Goal: Task Accomplishment & Management: Use online tool/utility

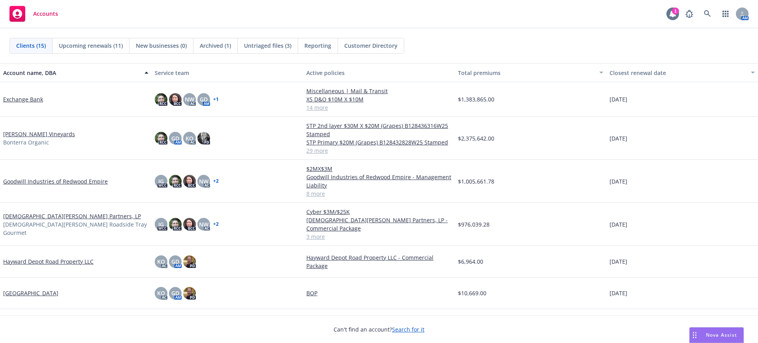
click at [673, 13] on div "1" at bounding box center [672, 13] width 13 height 13
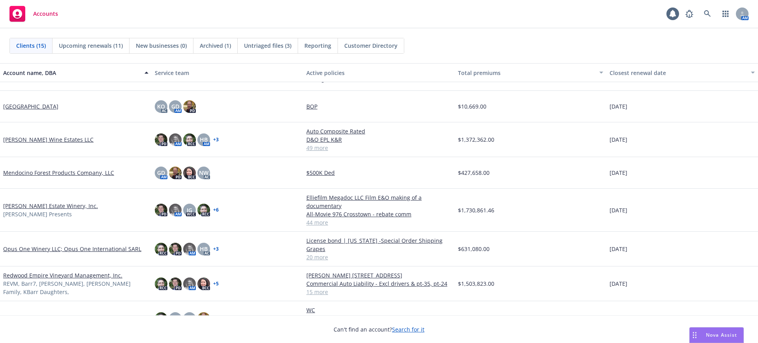
scroll to position [197, 0]
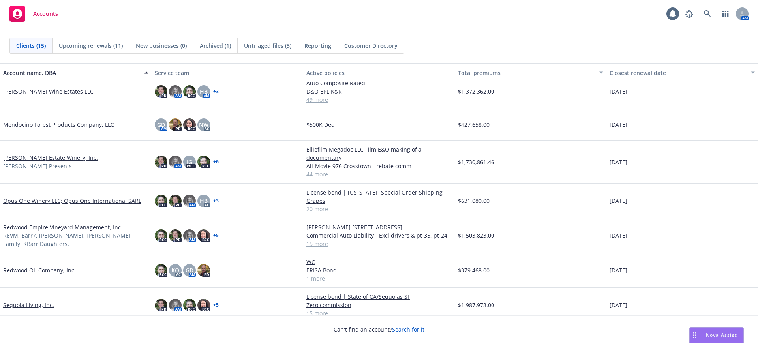
click at [42, 157] on link "[PERSON_NAME] Estate Winery, Inc." at bounding box center [50, 158] width 95 height 8
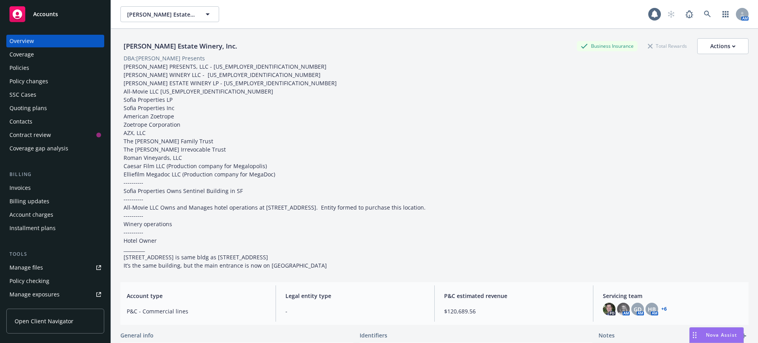
click at [37, 281] on div "Policy checking" at bounding box center [29, 281] width 40 height 13
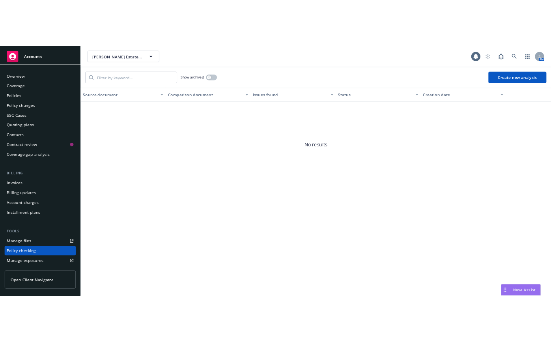
scroll to position [97, 0]
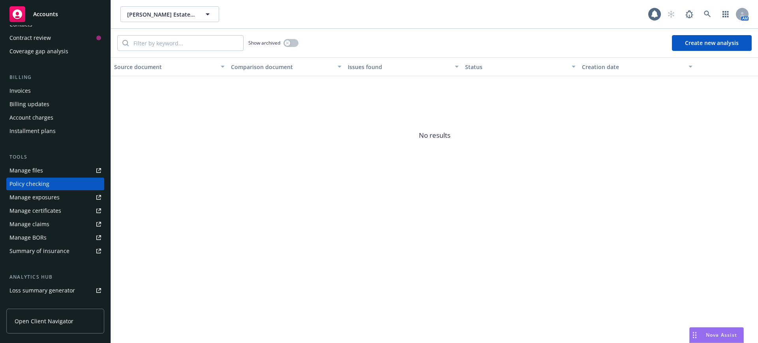
click at [727, 45] on button "Create new analysis" at bounding box center [712, 43] width 80 height 16
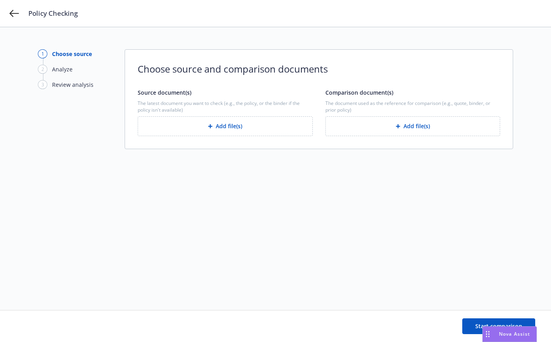
click at [239, 126] on button "Add file(s)" at bounding box center [225, 126] width 175 height 20
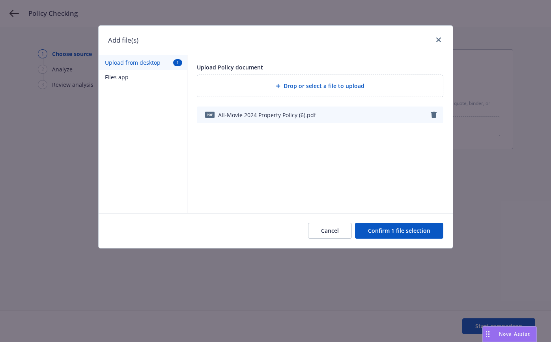
click at [395, 232] on button "Confirm 1 file selection" at bounding box center [399, 231] width 88 height 16
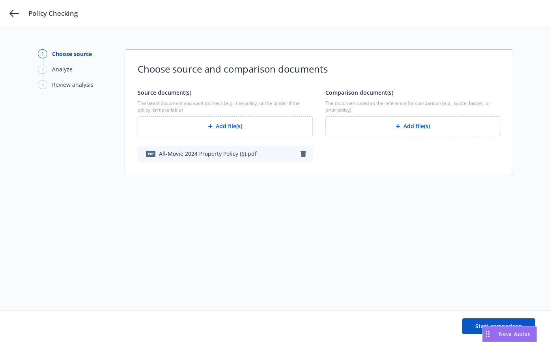
click at [390, 124] on button "Add file(s)" at bounding box center [413, 126] width 175 height 20
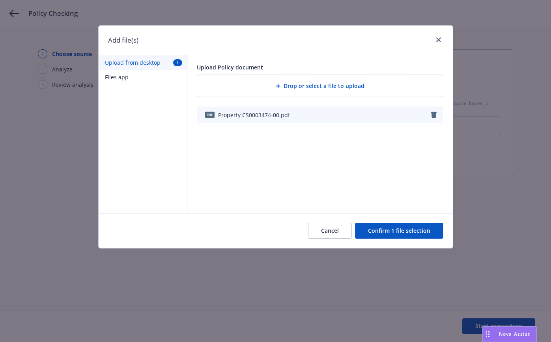
click at [423, 230] on button "Confirm 1 file selection" at bounding box center [399, 231] width 88 height 16
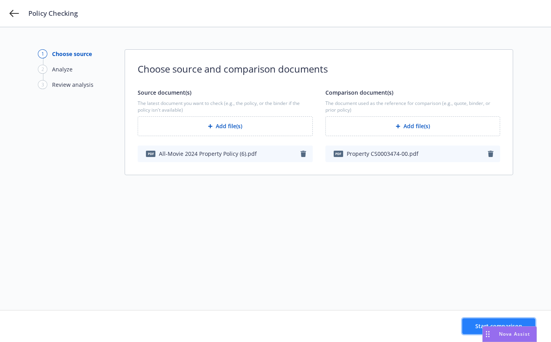
click at [472, 326] on button "Start comparison" at bounding box center [499, 326] width 73 height 16
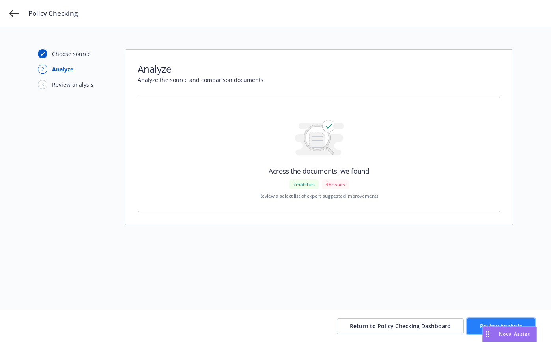
click at [472, 324] on button "Review Analysis" at bounding box center [501, 326] width 68 height 16
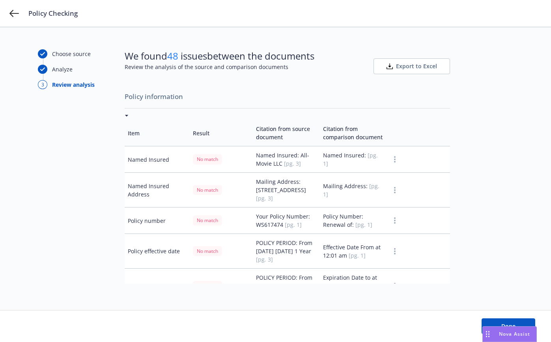
click at [394, 163] on icon "button" at bounding box center [395, 159] width 2 height 6
click at [530, 140] on div "Choose source Analyze 3 Review analysis We found 48 issues between the document…" at bounding box center [275, 184] width 551 height 315
click at [421, 64] on span "Export to Excel" at bounding box center [416, 66] width 41 height 8
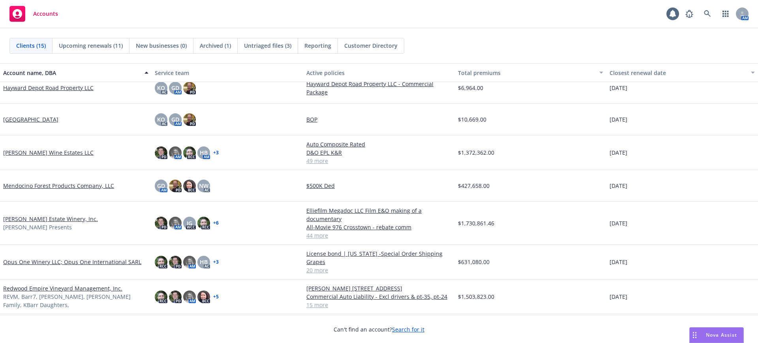
scroll to position [148, 0]
click at [50, 214] on link "[PERSON_NAME] Estate Winery, Inc." at bounding box center [50, 218] width 95 height 8
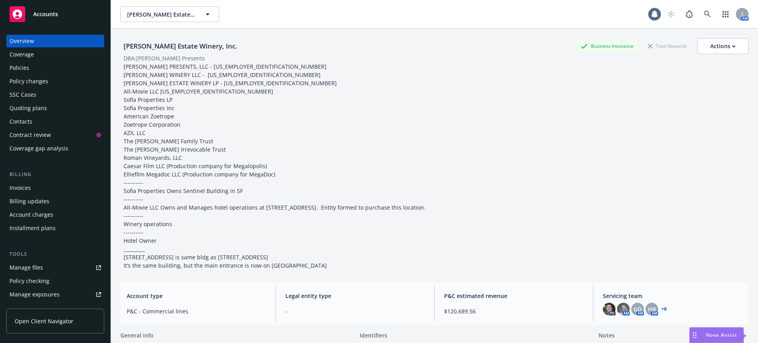
click at [21, 65] on div "Policies" at bounding box center [19, 68] width 20 height 13
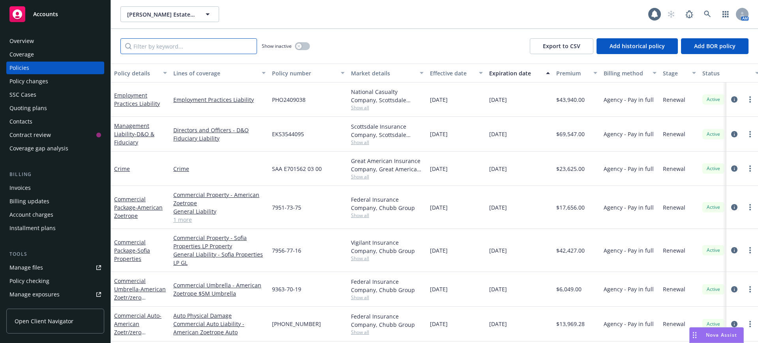
click at [138, 46] on input "Filter by keyword..." at bounding box center [188, 46] width 137 height 16
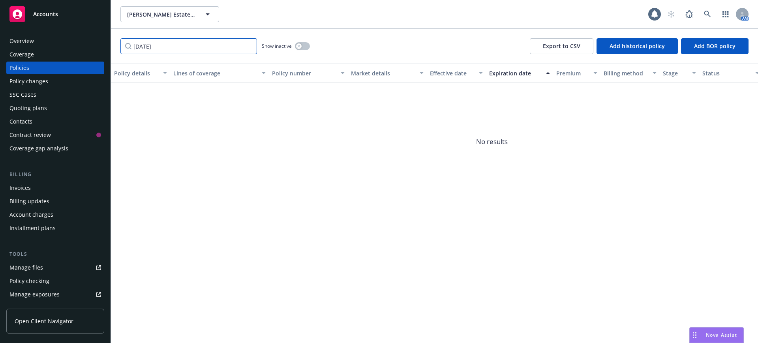
click at [144, 46] on input "08/08/2025" at bounding box center [188, 46] width 137 height 16
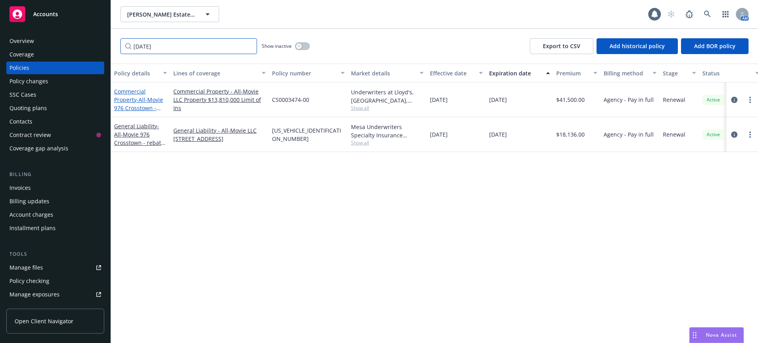
type input "08/09/2025"
click at [127, 96] on link "Commercial Property - All-Movie 976 Crosstown - rebate comm" at bounding box center [138, 104] width 49 height 32
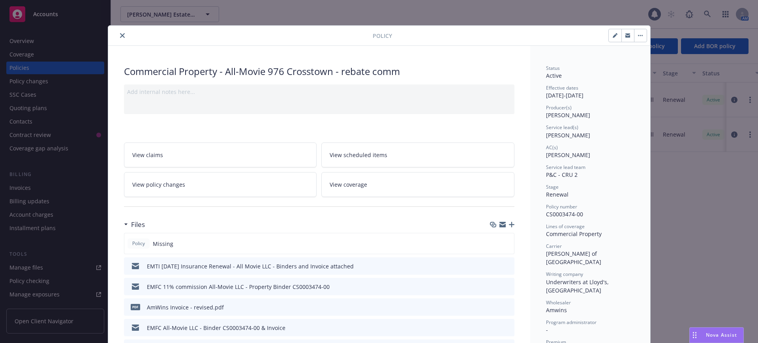
click at [118, 32] on button "close" at bounding box center [122, 35] width 9 height 9
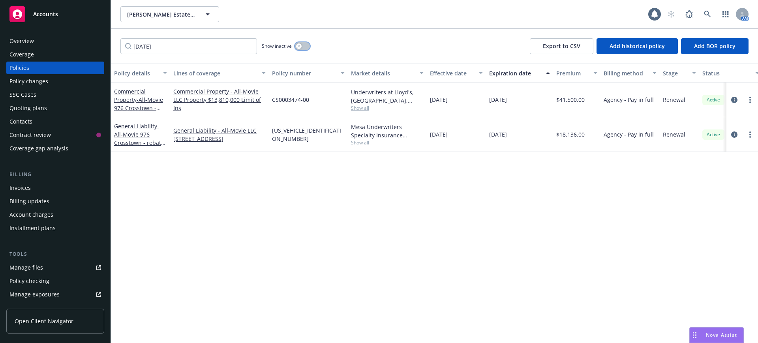
click at [305, 45] on button "button" at bounding box center [302, 46] width 15 height 8
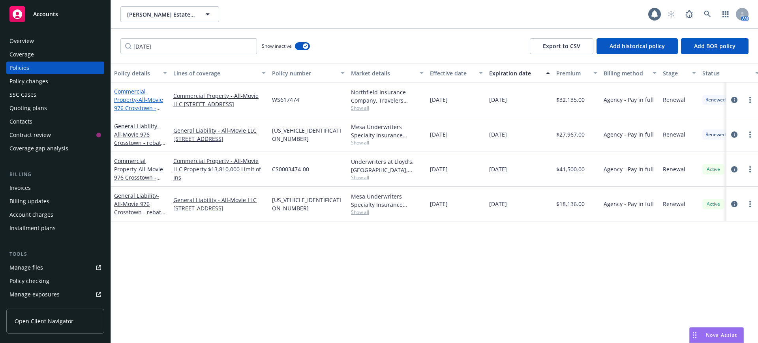
click at [134, 93] on link "Commercial Property - All-Movie 976 Crosstown - rebate comm" at bounding box center [138, 104] width 49 height 32
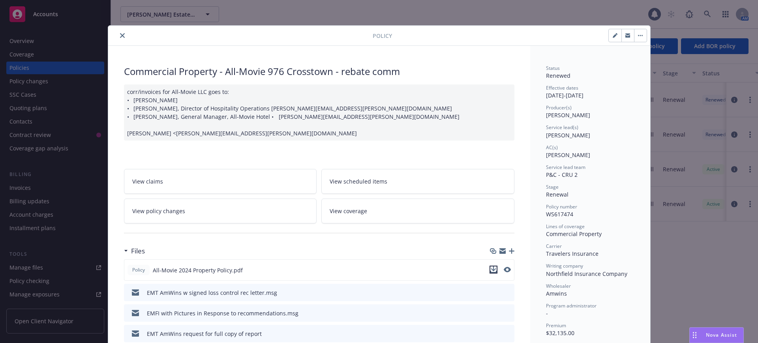
click at [490, 268] on icon "download file" at bounding box center [493, 269] width 6 height 6
click at [118, 32] on button "close" at bounding box center [122, 35] width 9 height 9
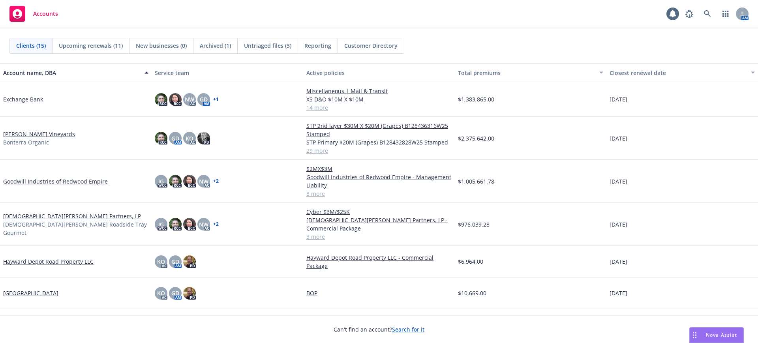
scroll to position [99, 0]
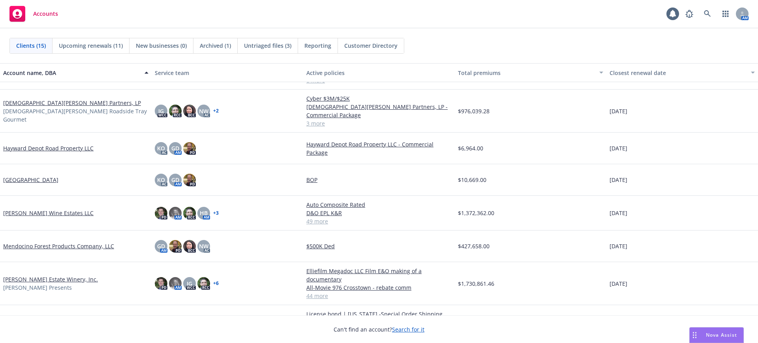
click at [47, 209] on link "[PERSON_NAME] Wine Estates LLC" at bounding box center [48, 213] width 90 height 8
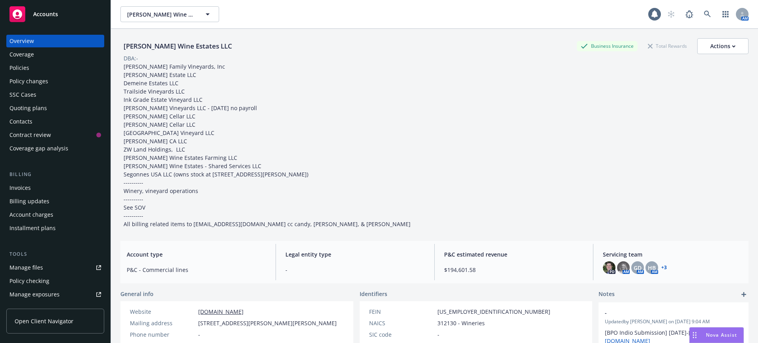
click at [22, 69] on div "Policies" at bounding box center [19, 68] width 20 height 13
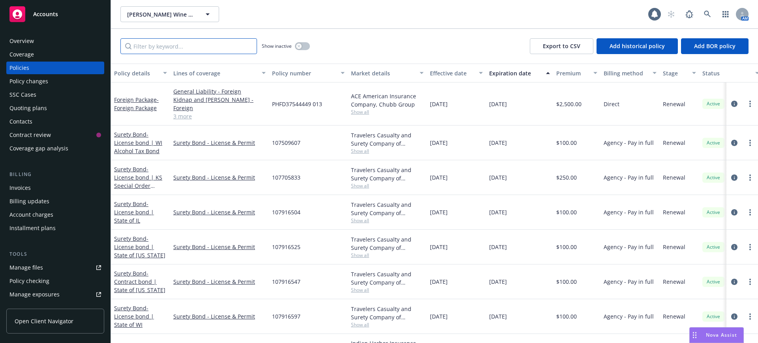
click at [145, 49] on input "Filter by keyword..." at bounding box center [188, 46] width 137 height 16
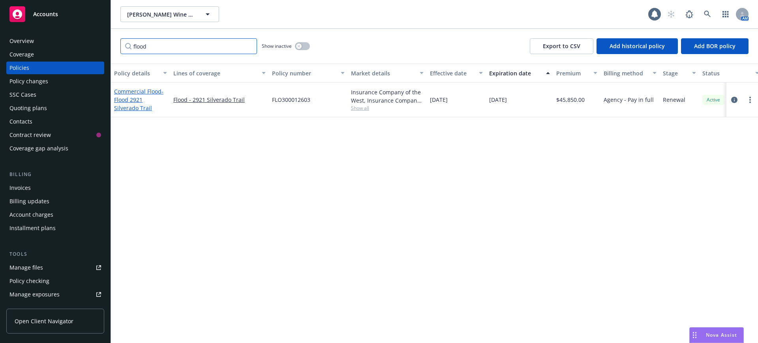
type input "flood"
click at [129, 92] on link "Commercial Flood - Flood 2921 Silverado Trail" at bounding box center [138, 100] width 49 height 24
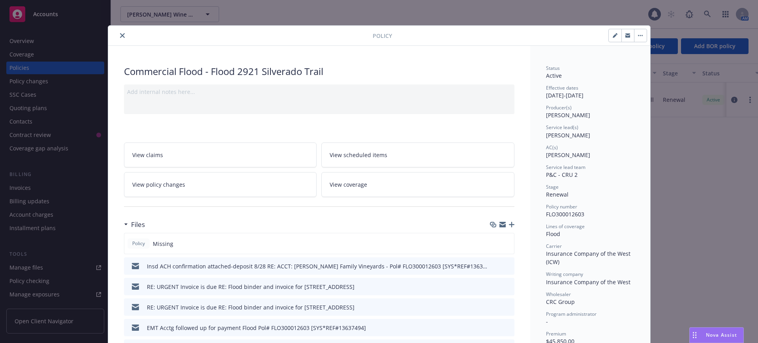
click at [509, 224] on icon "button" at bounding box center [512, 225] width 6 height 6
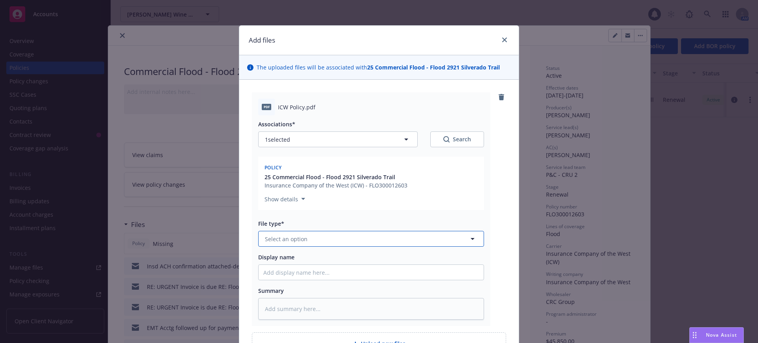
click at [281, 237] on span "Select an option" at bounding box center [286, 239] width 43 height 8
type input "policy"
click at [270, 261] on span "Policy" at bounding box center [274, 261] width 16 height 8
click at [259, 273] on input "Display name" at bounding box center [371, 272] width 225 height 15
type textarea "x"
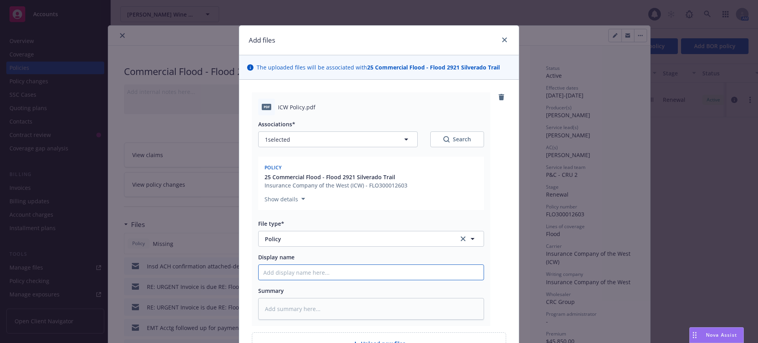
type input "7"
type textarea "x"
type input "7/"
type textarea "x"
type input "7/3"
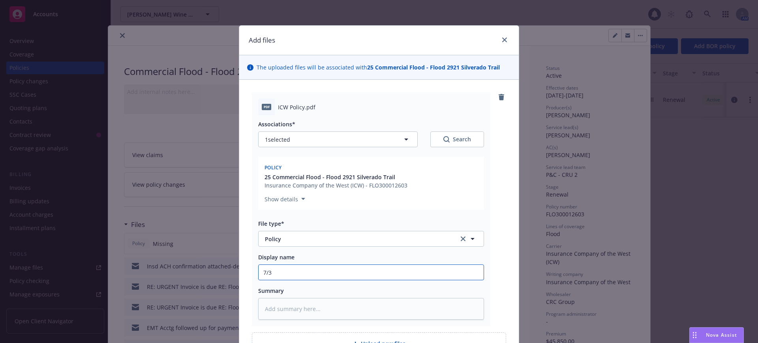
type textarea "x"
type input "7/31"
type textarea "x"
type input "7/31/"
type textarea "x"
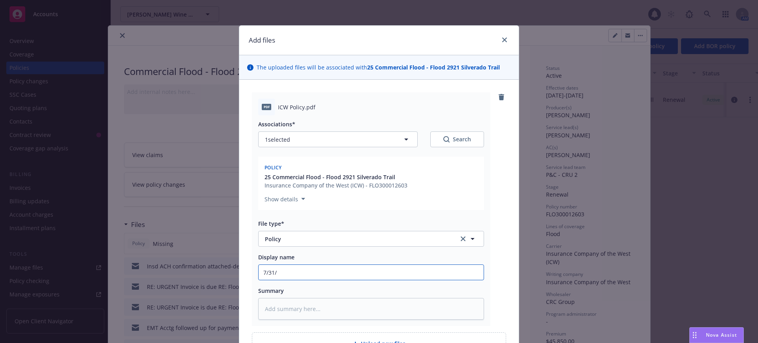
type input "7/31/2"
type textarea "x"
type input "7/31/25"
type textarea "x"
type input "7/31/25-"
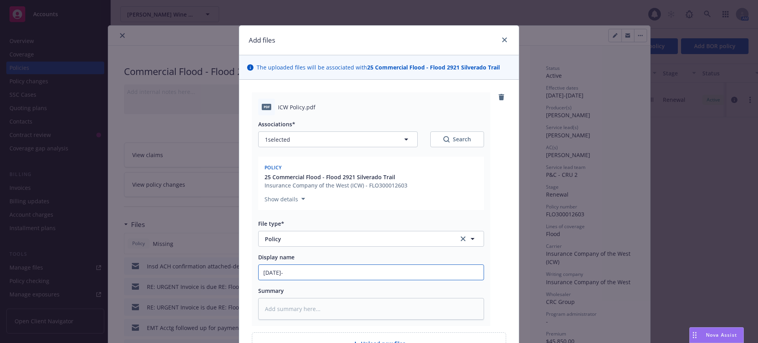
type textarea "x"
type input "7/31/25-2"
type textarea "x"
type input "7/31/25-26"
type textarea "x"
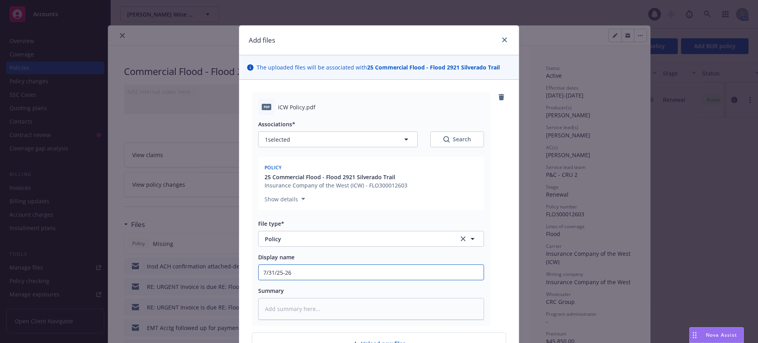
type input "7/31/25-26"
type textarea "x"
type input "7/31/25-26 F"
type textarea "x"
type input "7/31/25-26 Fl"
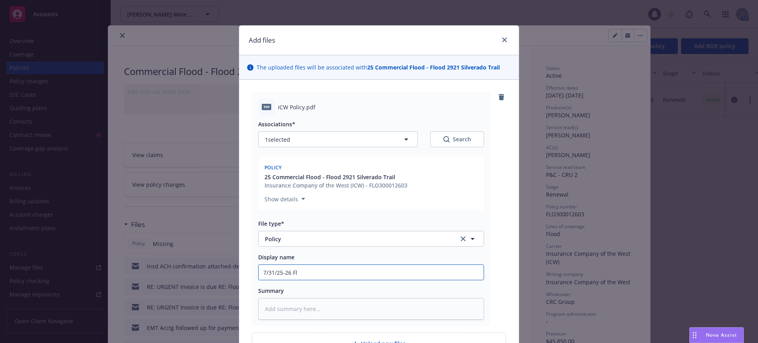
type textarea "x"
type input "7/31/25-26 Flo"
type textarea "x"
type input "7/31/25-26 Floo"
type textarea "x"
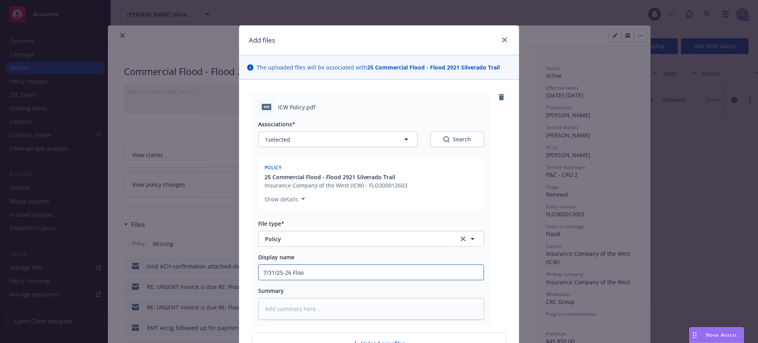
type input "7/31/25-26 Flood"
type textarea "x"
type input "7/31/25-26 Flood"
type textarea "x"
type input "7/31/25-26 Flood I"
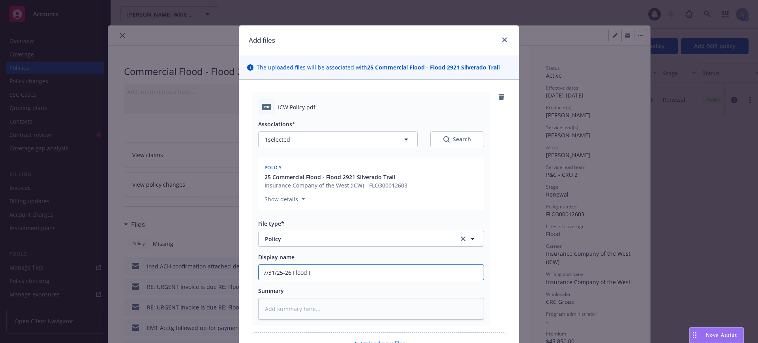
type textarea "x"
type input "7/31/25-26 Flood IC"
type textarea "x"
type input "7/31/25-26 Flood ICW"
type textarea "x"
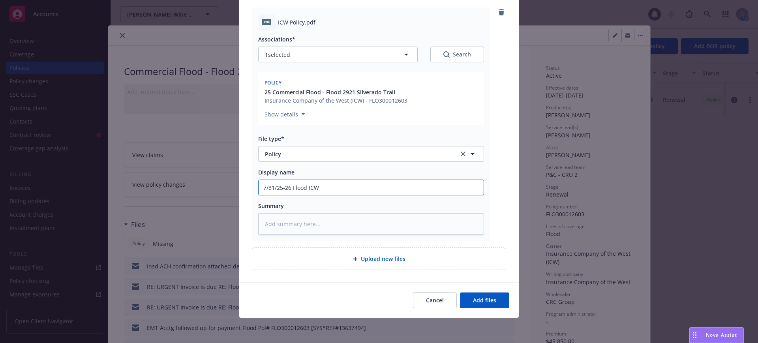
scroll to position [85, 0]
type input "7/31/25-26 Flood ICW"
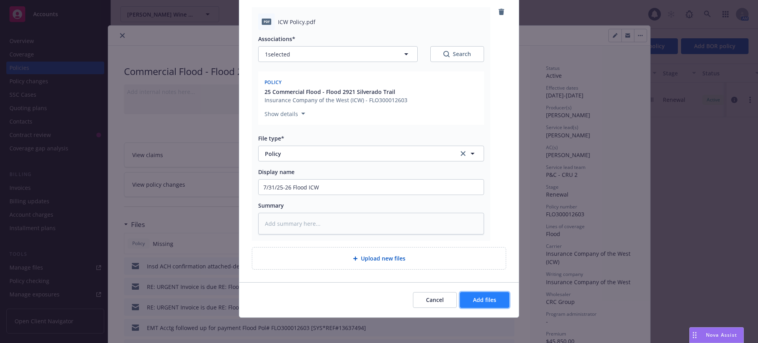
click at [477, 298] on span "Add files" at bounding box center [484, 299] width 23 height 7
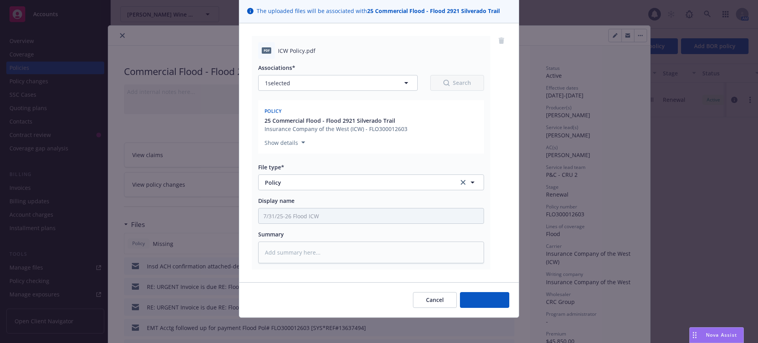
scroll to position [56, 0]
type textarea "x"
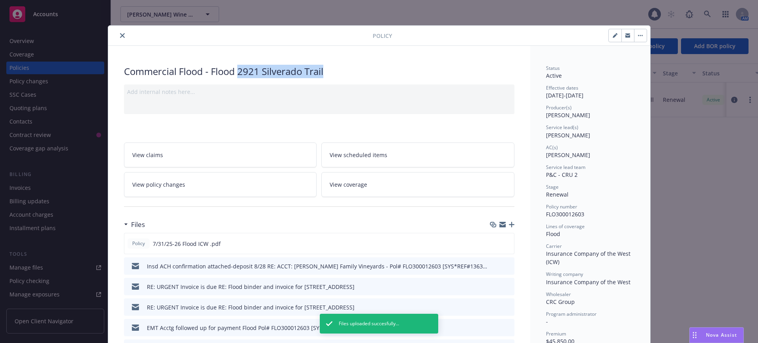
drag, startPoint x: 236, startPoint y: 70, endPoint x: 323, endPoint y: 69, distance: 87.6
click at [323, 69] on div "Commercial Flood - Flood 2921 Silverado Trail" at bounding box center [319, 71] width 390 height 13
copy div "2921 Silverado Trail"
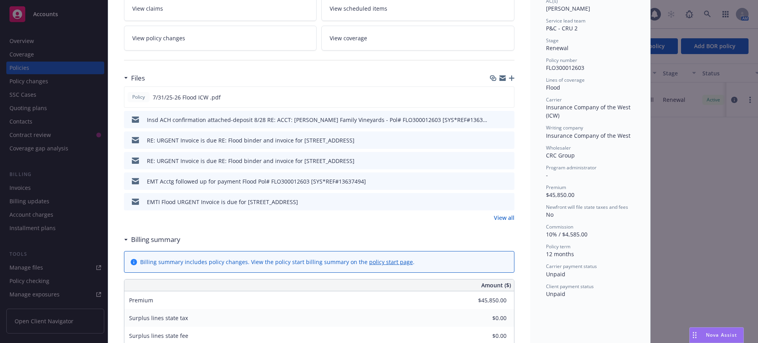
scroll to position [148, 0]
click at [501, 214] on link "View all" at bounding box center [504, 216] width 21 height 8
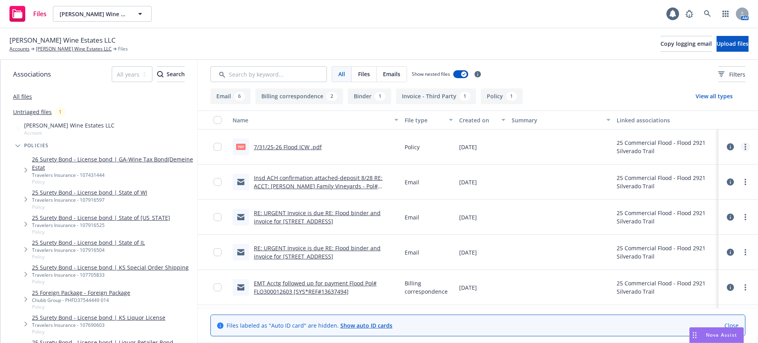
click at [740, 142] on link "more" at bounding box center [744, 146] width 9 height 9
click at [677, 191] on link "Edit" at bounding box center [702, 195] width 79 height 16
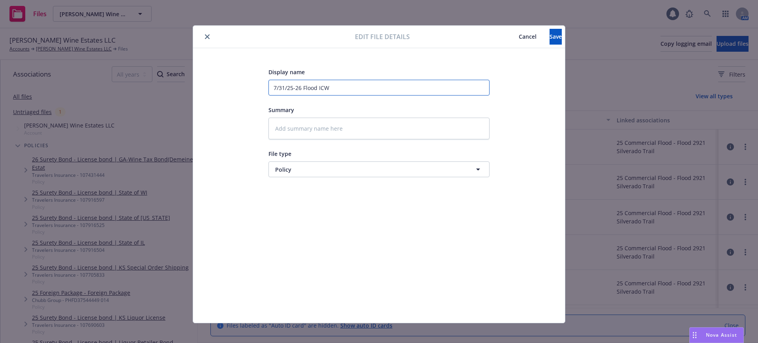
click at [338, 87] on input "7/31/25-26 Flood ICW" at bounding box center [378, 88] width 221 height 16
paste input "2921 Silverado Trail"
type textarea "x"
type input "7/31/25-26 Flood ICW 2921 Silverado Trail"
click at [549, 36] on span "Save" at bounding box center [555, 36] width 12 height 7
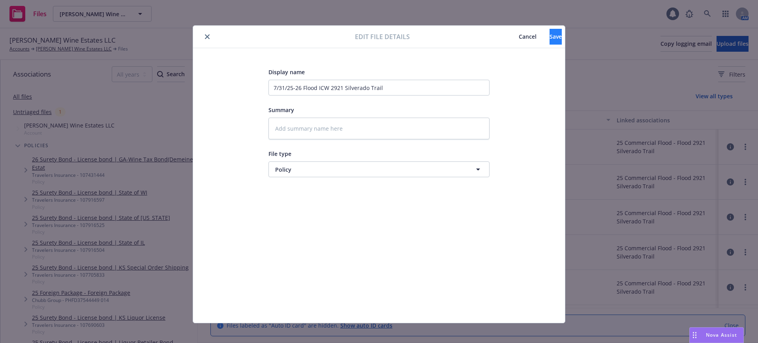
type textarea "x"
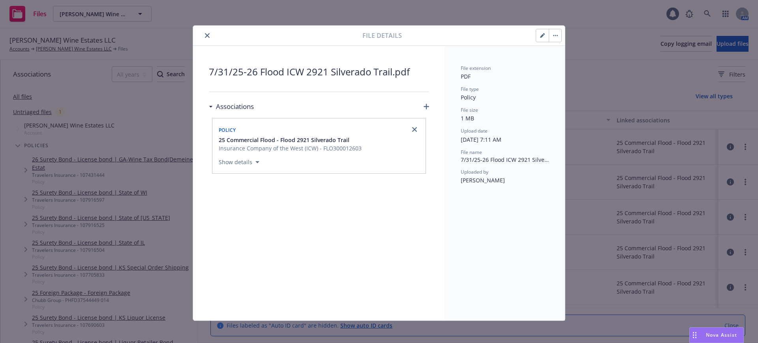
click at [205, 34] on icon "close" at bounding box center [207, 35] width 5 height 5
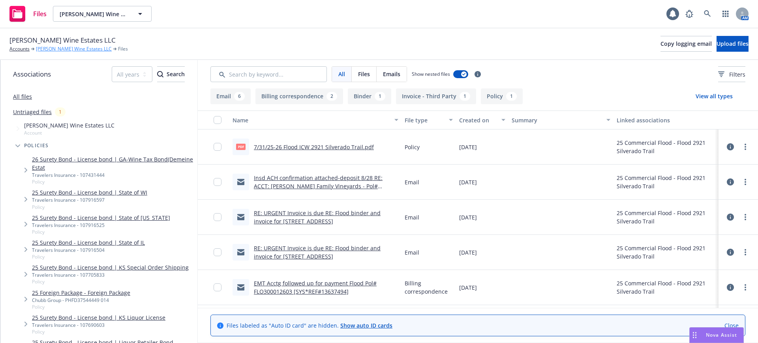
click at [67, 47] on link "Lawrence Wine Estates LLC" at bounding box center [74, 48] width 76 height 7
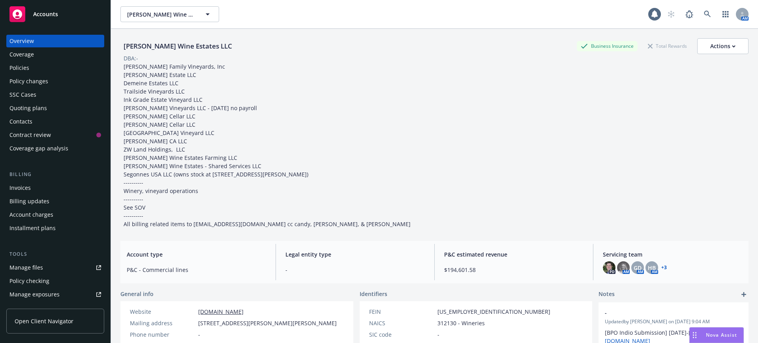
click at [18, 66] on div "Policies" at bounding box center [19, 68] width 20 height 13
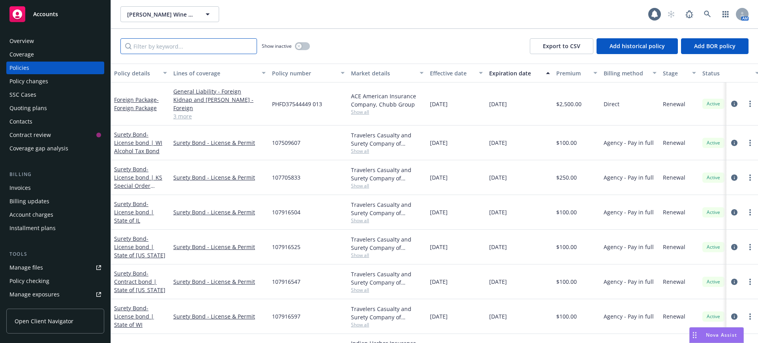
click at [163, 47] on input "Filter by keyword..." at bounding box center [188, 46] width 137 height 16
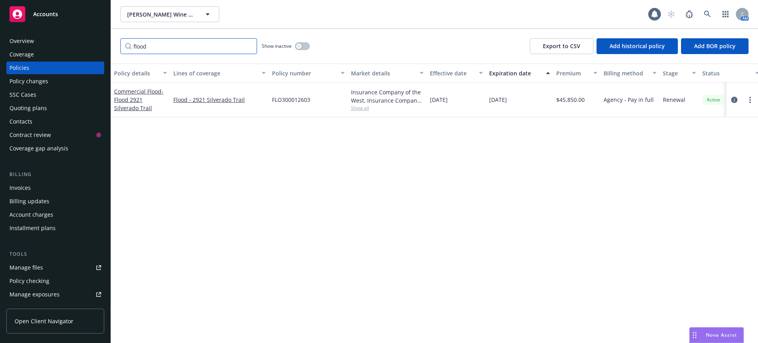
type input "flood"
click at [304, 45] on button "button" at bounding box center [302, 46] width 15 height 8
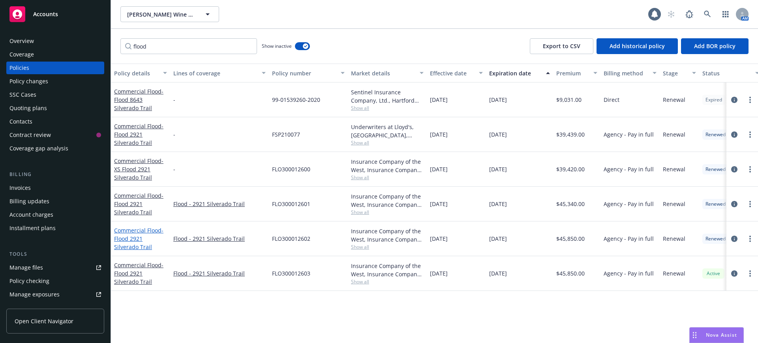
click at [132, 235] on span "- Flood 2921 Silverado Trail" at bounding box center [138, 239] width 49 height 24
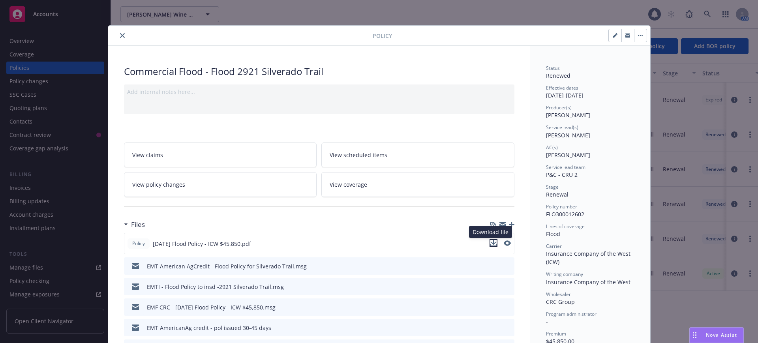
click at [490, 243] on icon "download file" at bounding box center [493, 243] width 6 height 6
click at [120, 34] on icon "close" at bounding box center [122, 35] width 5 height 5
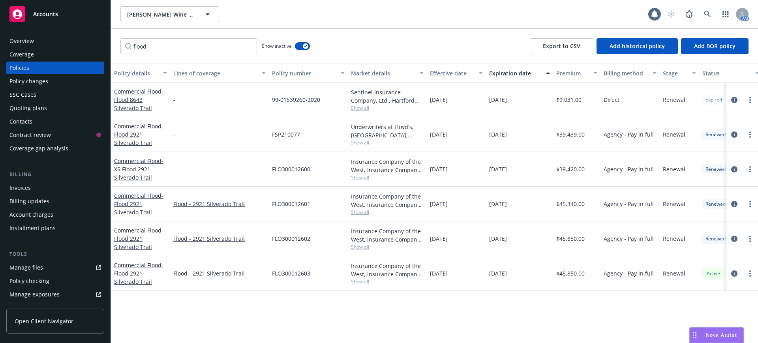
click at [41, 281] on div "Policy checking" at bounding box center [29, 281] width 40 height 13
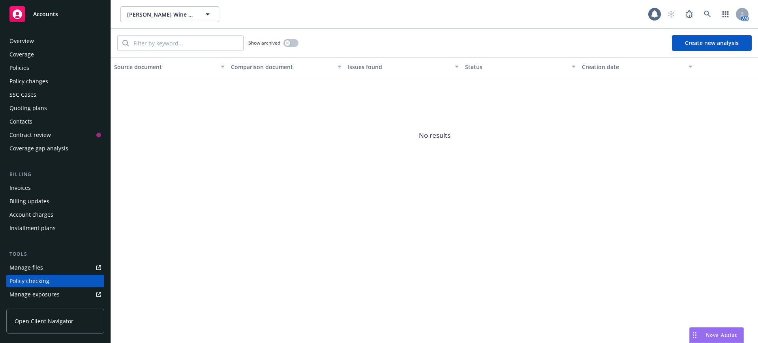
scroll to position [97, 0]
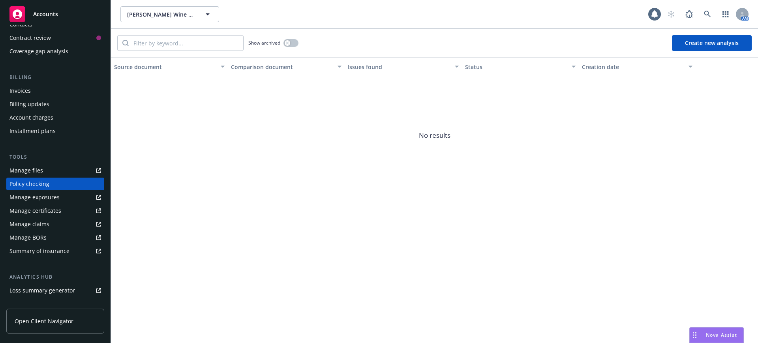
click at [710, 41] on button "Create new analysis" at bounding box center [712, 43] width 80 height 16
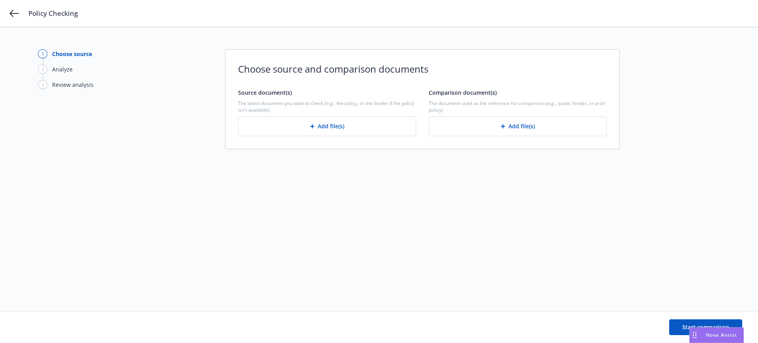
click at [321, 127] on button "Add file(s)" at bounding box center [327, 126] width 178 height 20
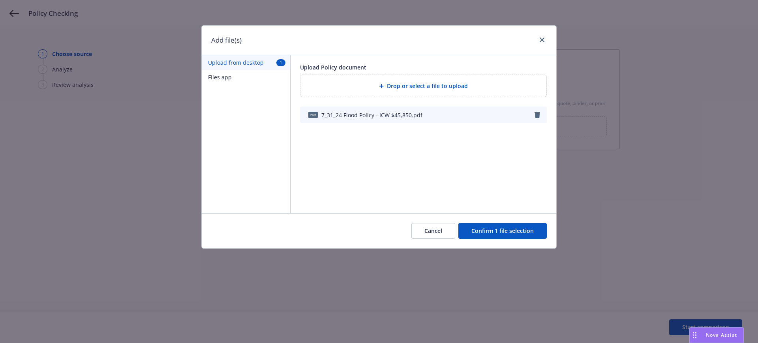
click at [505, 229] on button "Confirm 1 file selection" at bounding box center [502, 231] width 88 height 16
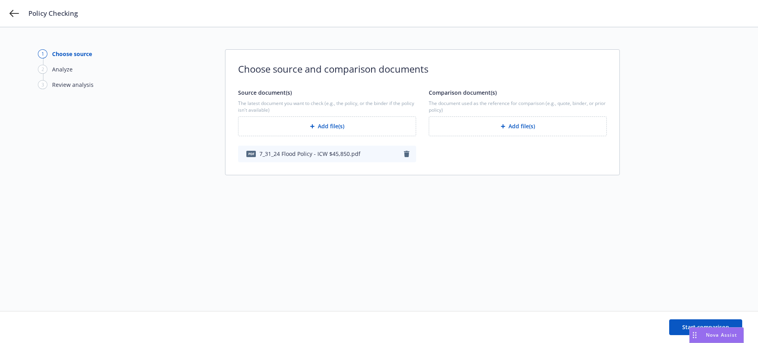
click at [510, 127] on button "Add file(s)" at bounding box center [518, 126] width 178 height 20
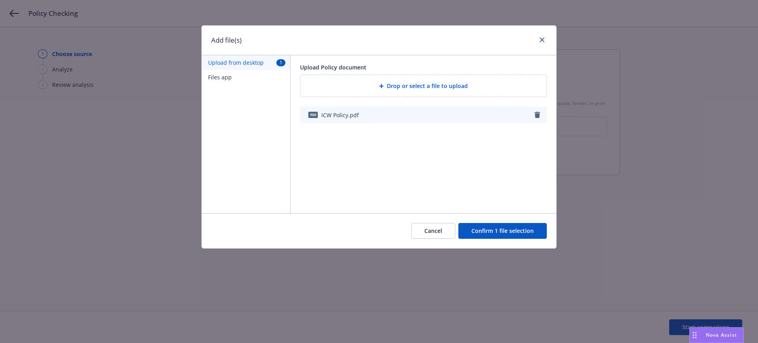
click at [532, 230] on button "Confirm 1 file selection" at bounding box center [502, 231] width 88 height 16
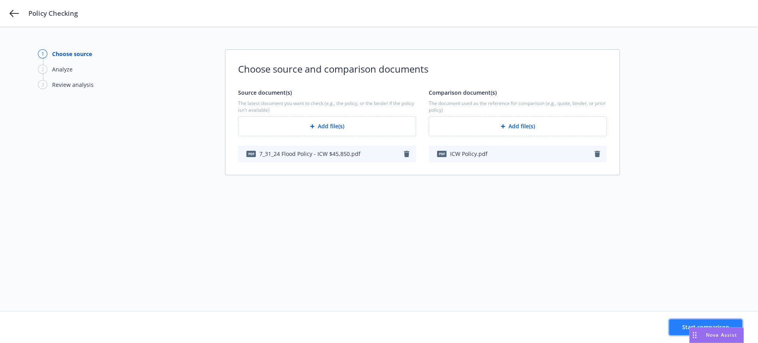
click at [683, 326] on span "Start comparison" at bounding box center [705, 326] width 47 height 7
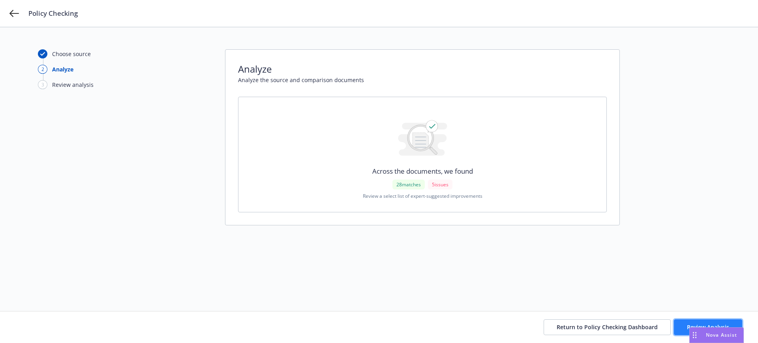
click at [682, 327] on button "Review Analysis" at bounding box center [708, 327] width 68 height 16
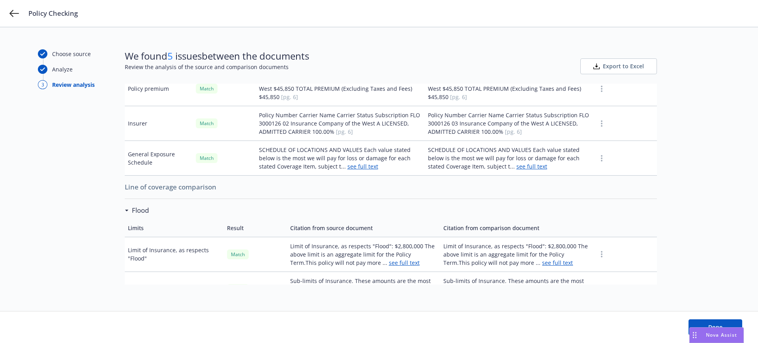
scroll to position [51, 0]
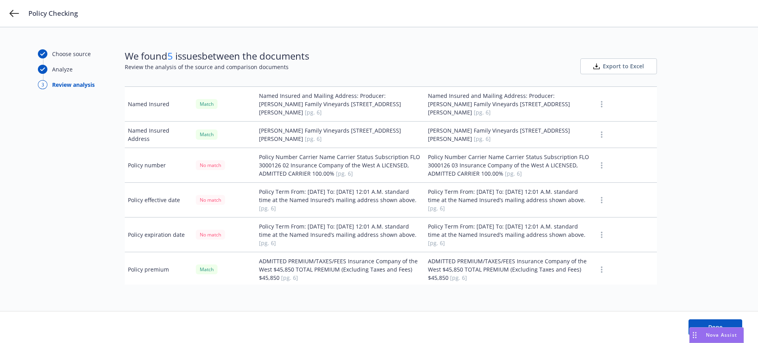
click at [620, 64] on span "Export to Excel" at bounding box center [623, 66] width 41 height 8
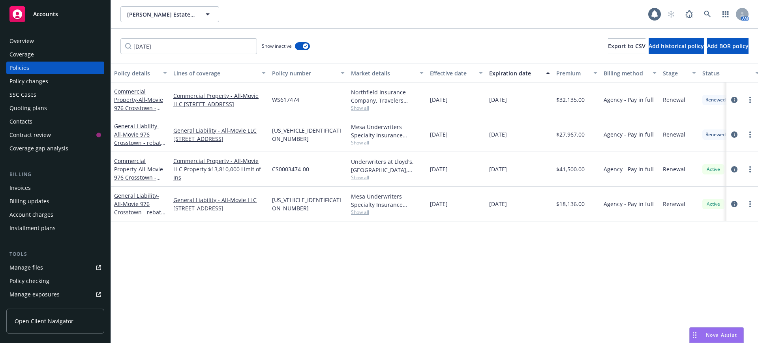
click at [34, 279] on div "Policy checking" at bounding box center [29, 281] width 40 height 13
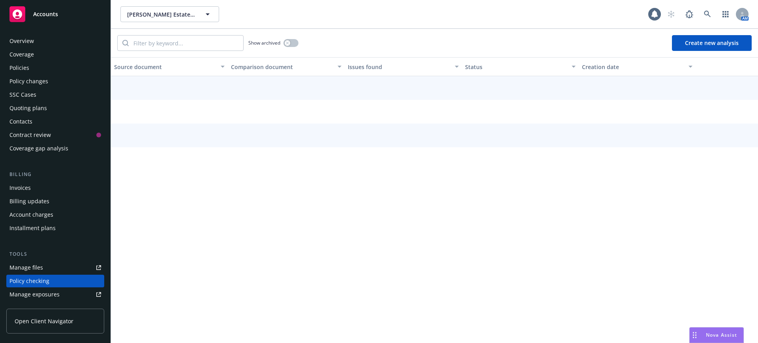
scroll to position [97, 0]
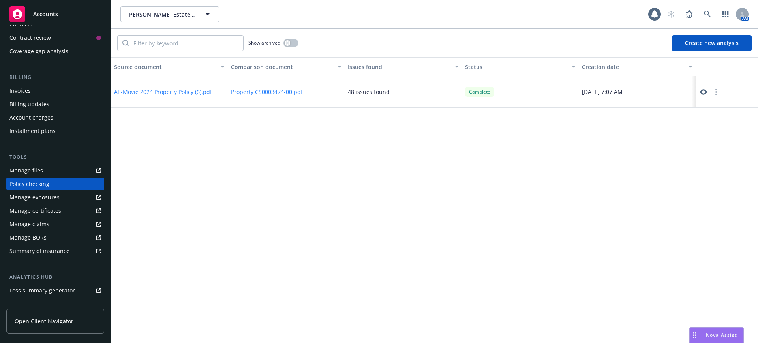
click at [35, 11] on span "Accounts" at bounding box center [45, 14] width 25 height 6
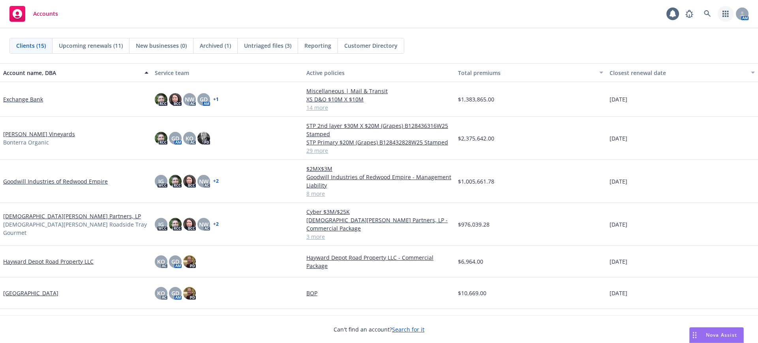
click at [725, 11] on icon "button" at bounding box center [725, 14] width 6 height 6
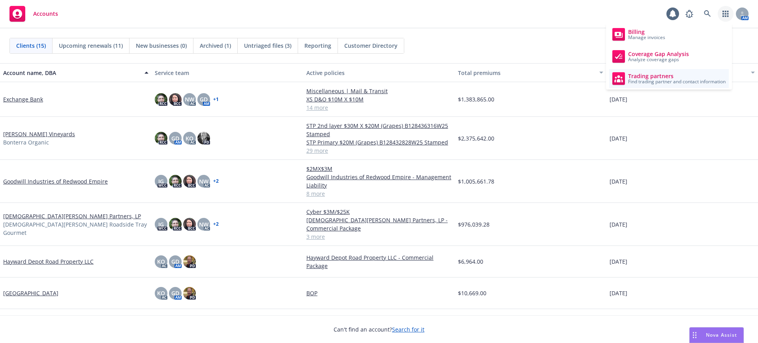
click at [676, 79] on span "Find trading partner and contact information" at bounding box center [676, 81] width 97 height 5
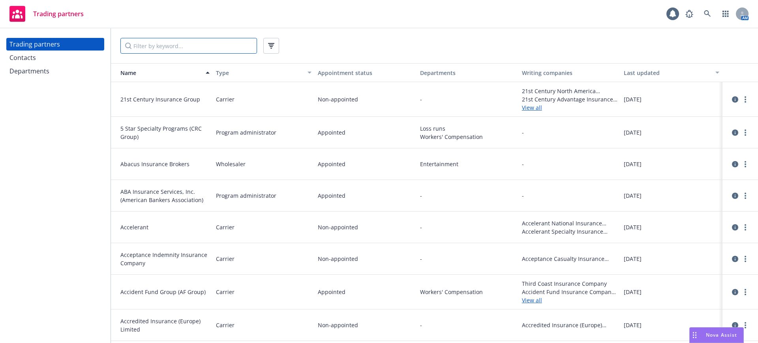
click at [137, 47] on input "Filter by keyword..." at bounding box center [188, 46] width 137 height 16
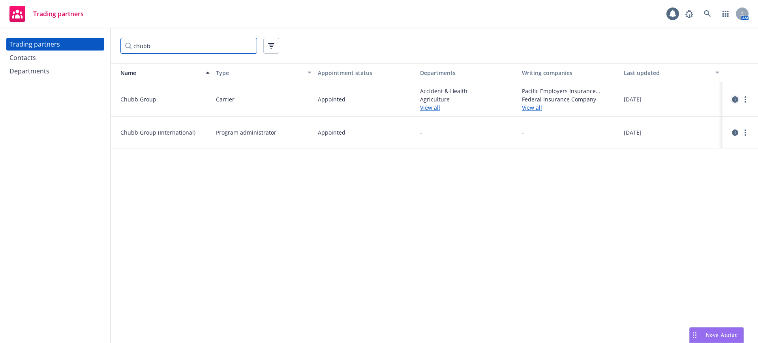
type input "chubb"
click at [735, 99] on icon "circleInformation" at bounding box center [735, 99] width 6 height 6
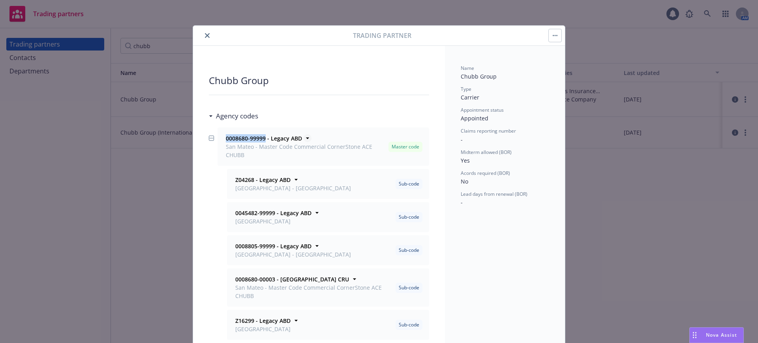
drag, startPoint x: 223, startPoint y: 136, endPoint x: 261, endPoint y: 139, distance: 38.0
click at [261, 139] on strong "0008680-99999 - Legacy ABD" at bounding box center [264, 138] width 76 height 7
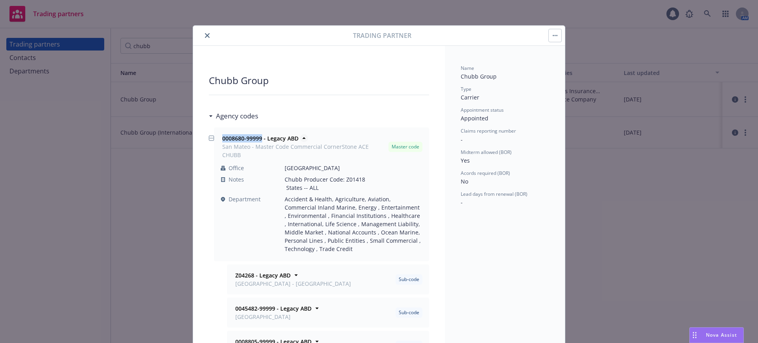
copy strong "0008680-99999"
click at [205, 35] on icon "close" at bounding box center [207, 35] width 5 height 5
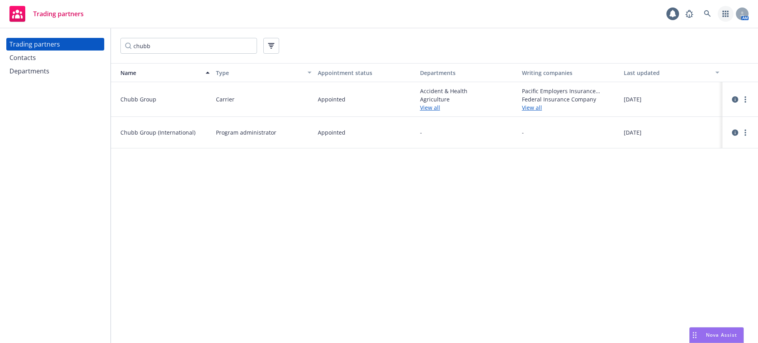
click at [726, 12] on icon "button" at bounding box center [725, 14] width 6 height 6
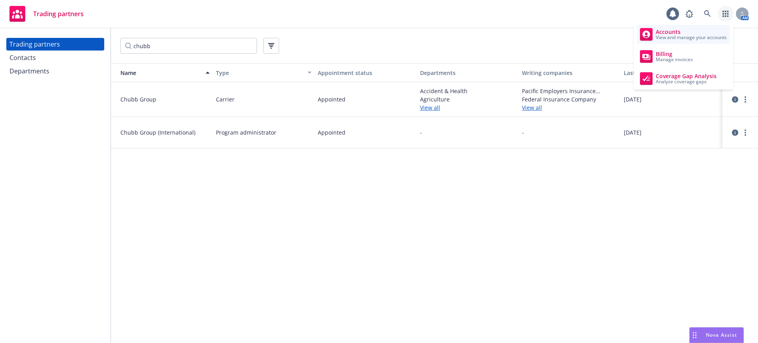
click at [677, 30] on span "Accounts" at bounding box center [691, 32] width 71 height 6
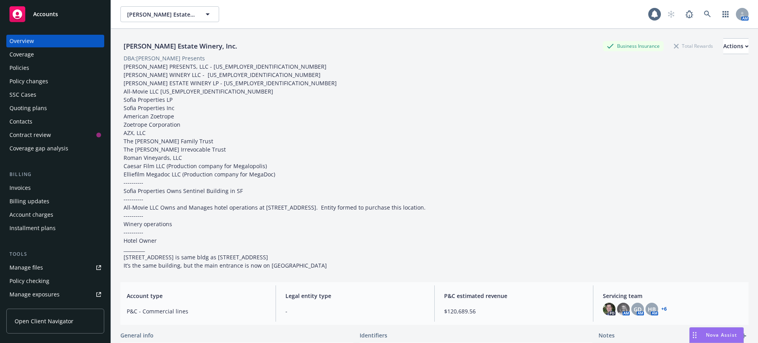
click at [21, 68] on div "Policies" at bounding box center [19, 68] width 20 height 13
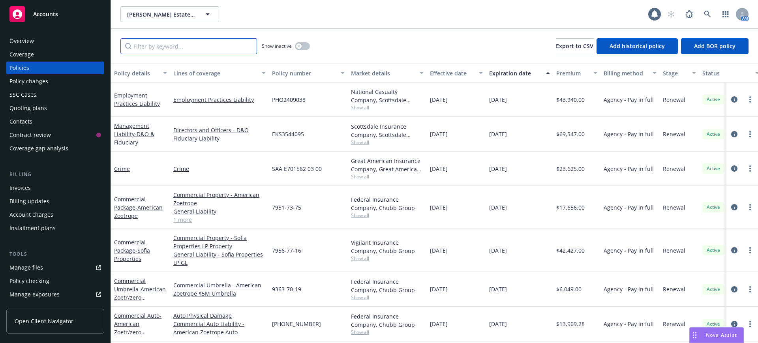
click at [141, 49] on input "Filter by keyword..." at bounding box center [188, 46] width 137 height 16
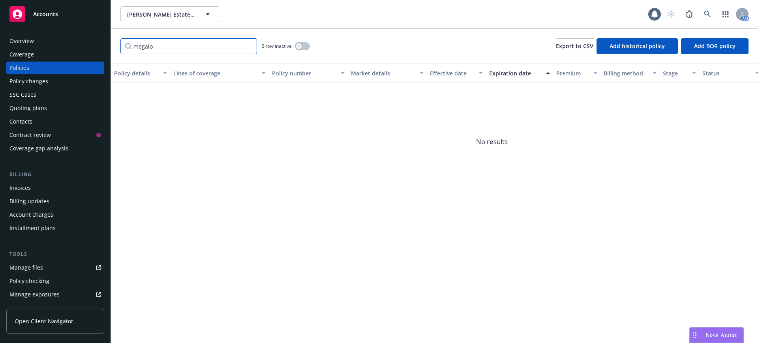
drag, startPoint x: 154, startPoint y: 46, endPoint x: 112, endPoint y: 46, distance: 41.8
click at [112, 46] on div "megalo Show inactive Export to CSV Add historical policy Add BOR policy" at bounding box center [434, 46] width 647 height 35
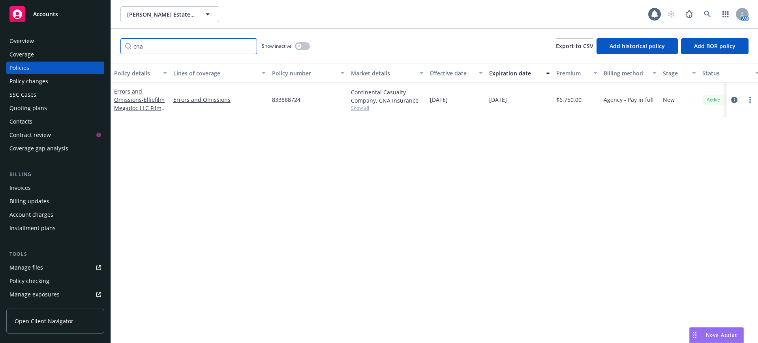
drag, startPoint x: 143, startPoint y: 46, endPoint x: 124, endPoint y: 46, distance: 18.9
click at [124, 46] on input "cna" at bounding box center [188, 46] width 137 height 16
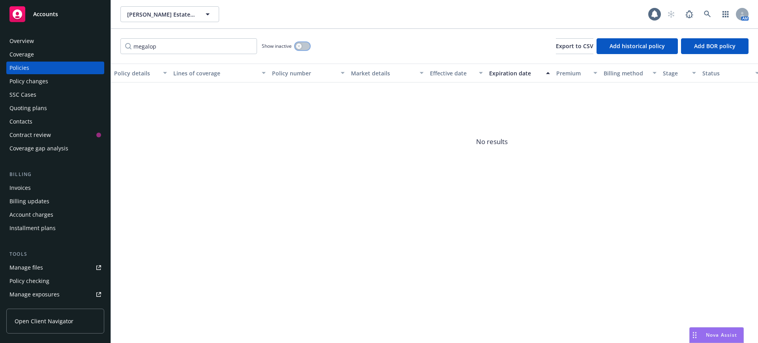
click at [299, 44] on div "button" at bounding box center [299, 46] width 6 height 6
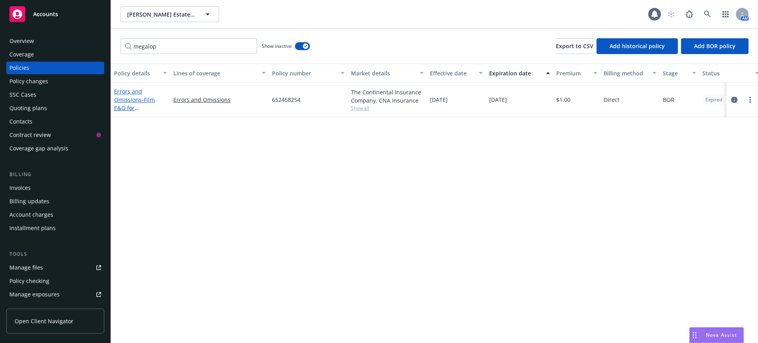
click at [135, 98] on link "Errors and Omissions - Film E&O for Megalopolis / Caesar Film LLC" at bounding box center [134, 108] width 41 height 41
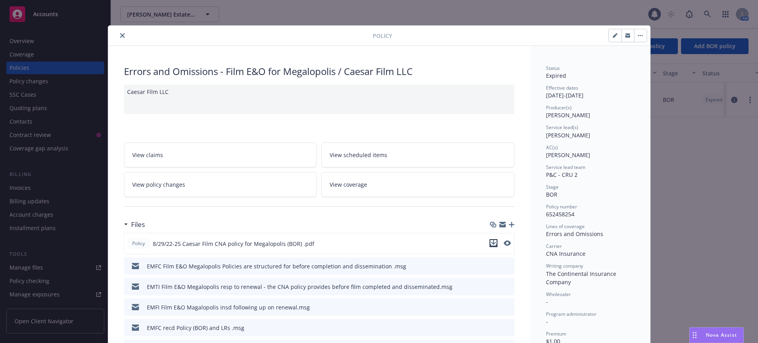
click at [490, 242] on icon "download file" at bounding box center [493, 243] width 6 height 6
click at [120, 34] on icon "close" at bounding box center [122, 35] width 5 height 5
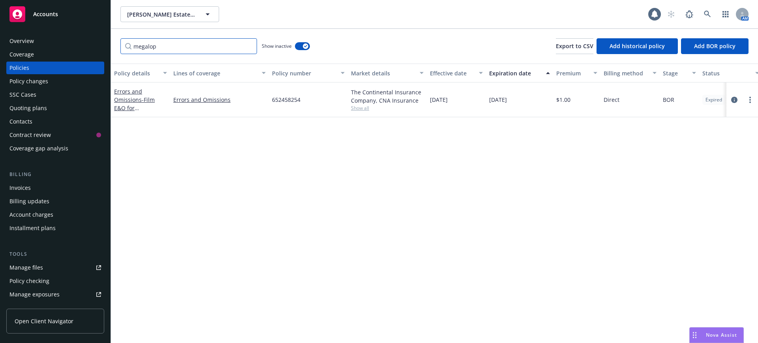
drag, startPoint x: 149, startPoint y: 45, endPoint x: 127, endPoint y: 43, distance: 21.8
click at [127, 43] on input "megalop" at bounding box center [188, 46] width 137 height 16
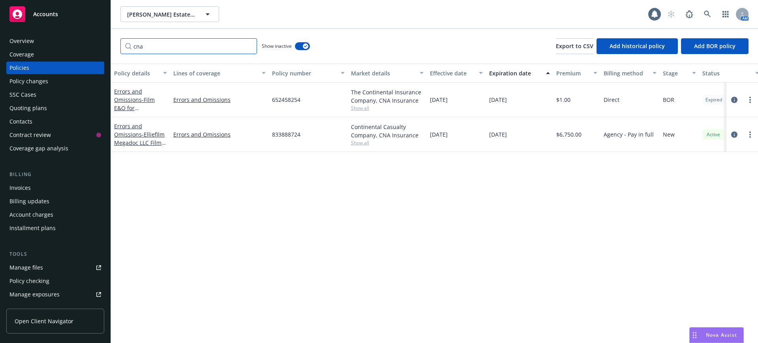
type input "cna"
click at [37, 107] on div "Quoting plans" at bounding box center [27, 108] width 37 height 13
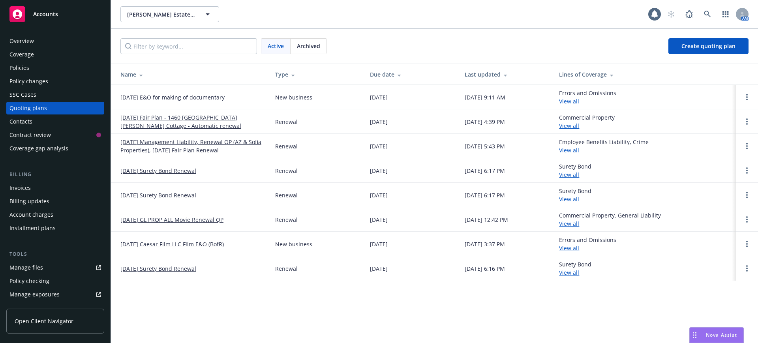
click at [174, 96] on link "08/27/25 E&O for making of documentary" at bounding box center [172, 97] width 104 height 8
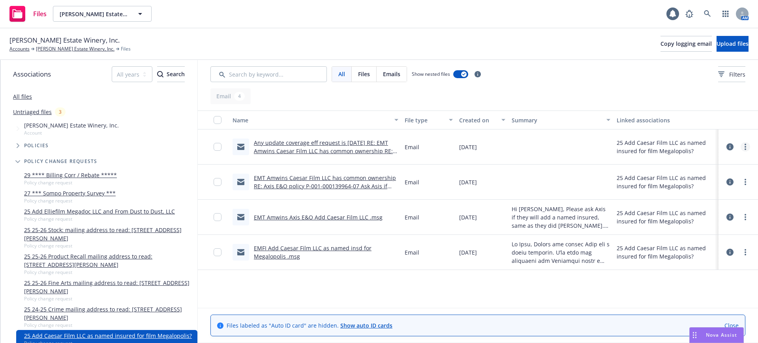
click at [745, 147] on circle "more" at bounding box center [745, 147] width 2 height 2
click at [687, 193] on link "Edit" at bounding box center [710, 195] width 79 height 16
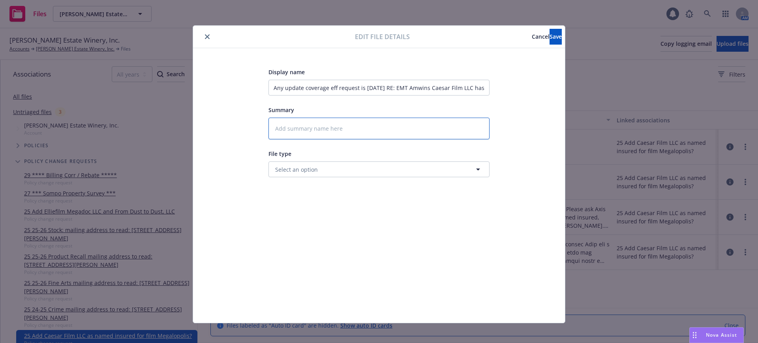
click at [273, 126] on textarea at bounding box center [378, 129] width 221 height 22
paste textarea "Anu update? We are looking for coverage eff today. With the long holiday weeken…"
type textarea "x"
type textarea "Anu update? We are looking for coverage eff today. With the long holiday weeken…"
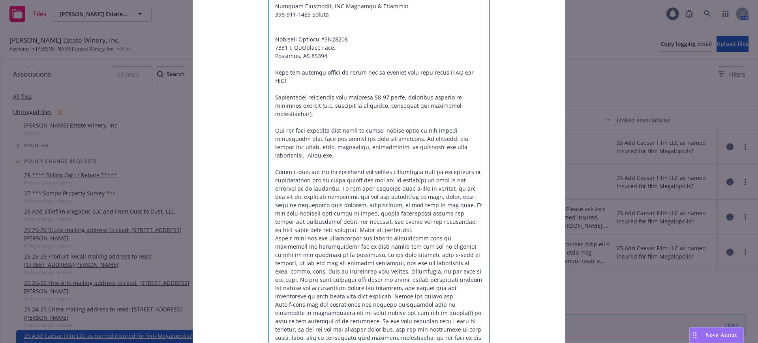
scroll to position [116, 0]
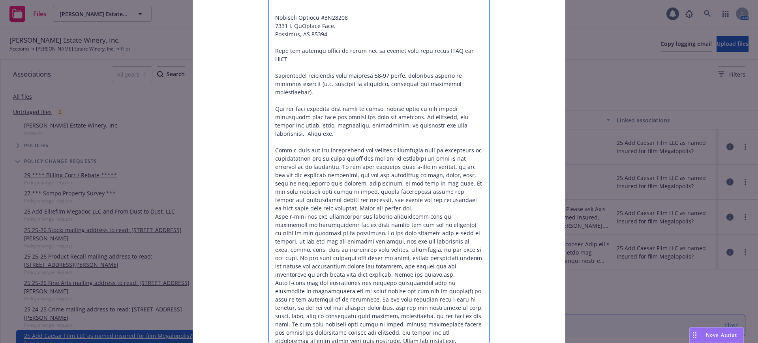
drag, startPoint x: 330, startPoint y: 95, endPoint x: 363, endPoint y: 341, distance: 248.1
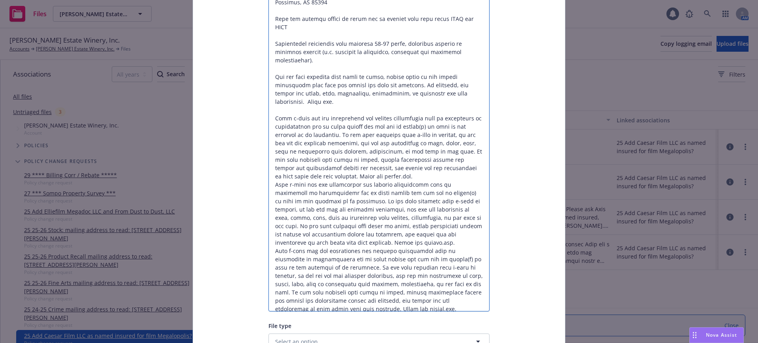
type textarea "x"
type textarea "Anu update? We are looking for coverage eff today. With the long holiday weeken…"
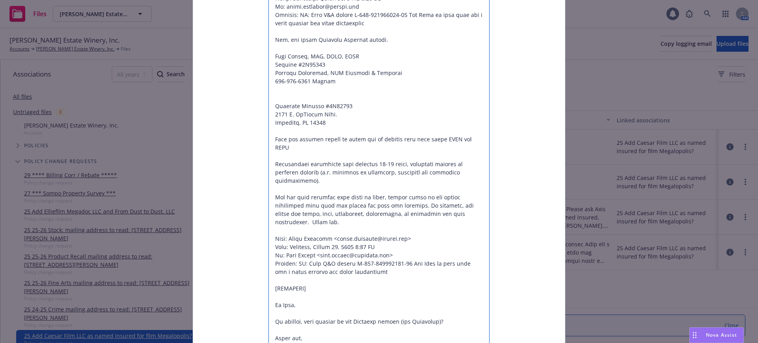
scroll to position [1605, 0]
drag, startPoint x: 269, startPoint y: 173, endPoint x: 333, endPoint y: 189, distance: 66.2
type textarea "x"
type textarea "Anu update? We are looking for coverage eff today. With the long holiday weeken…"
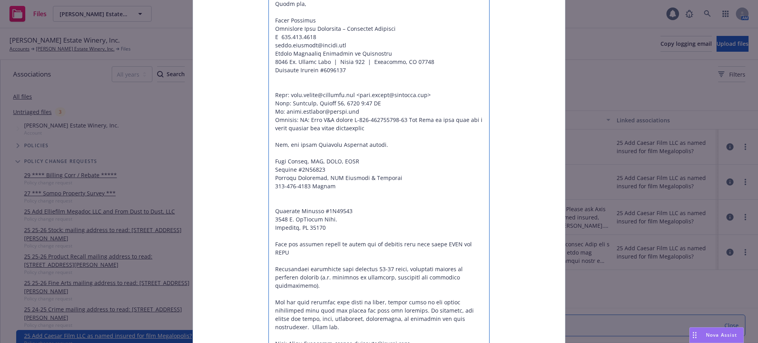
scroll to position [1457, 0]
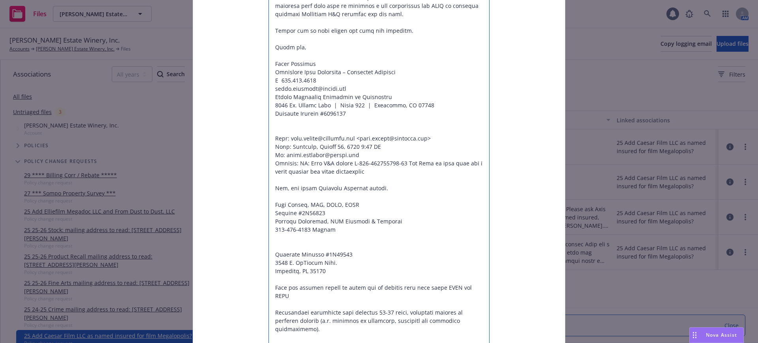
drag, startPoint x: 329, startPoint y: 148, endPoint x: 477, endPoint y: 264, distance: 188.5
type textarea "x"
type textarea "Anu update? We are looking for coverage eff today. With the long holiday weeken…"
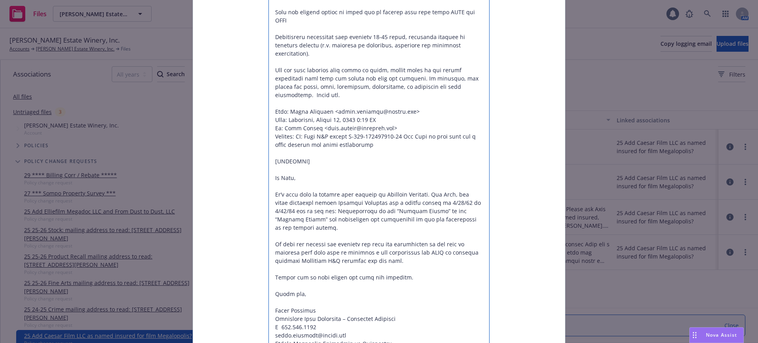
scroll to position [1161, 0]
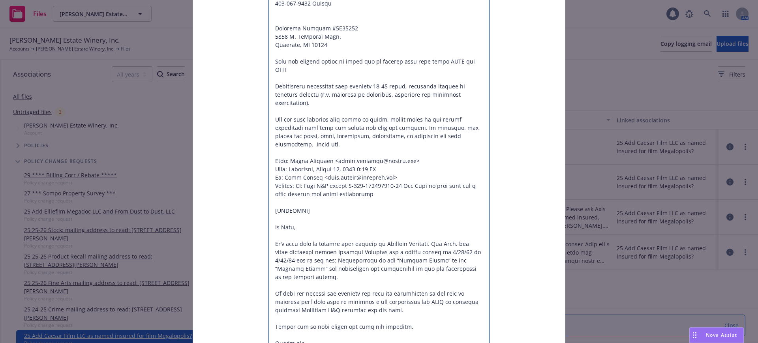
drag, startPoint x: 270, startPoint y: 134, endPoint x: 337, endPoint y: 143, distance: 67.7
type textarea "x"
type textarea "Anu update? We are looking for coverage eff today. With the long holiday weeken…"
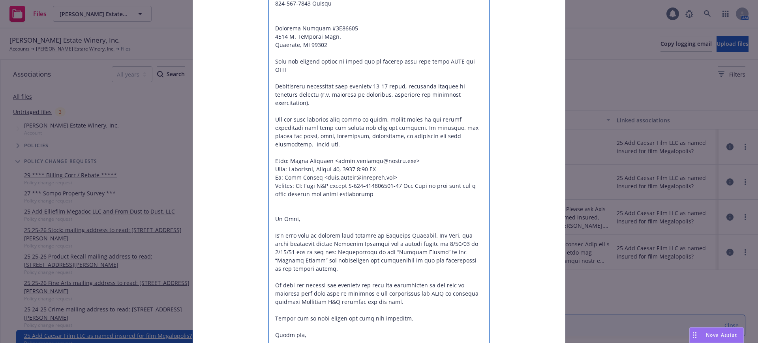
type textarea "x"
type textarea "Anu update? We are looking for coverage eff today. With the long holiday weeken…"
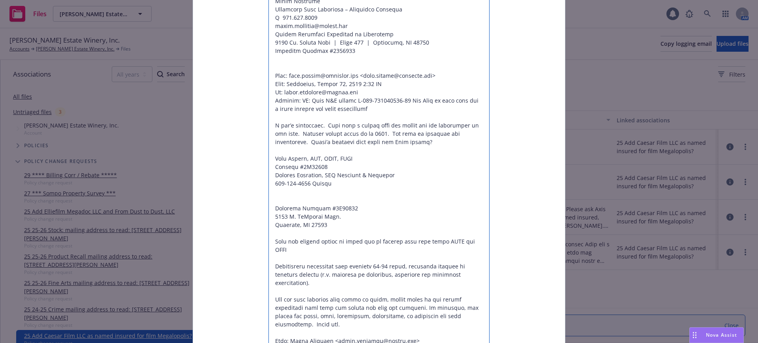
scroll to position [964, 0]
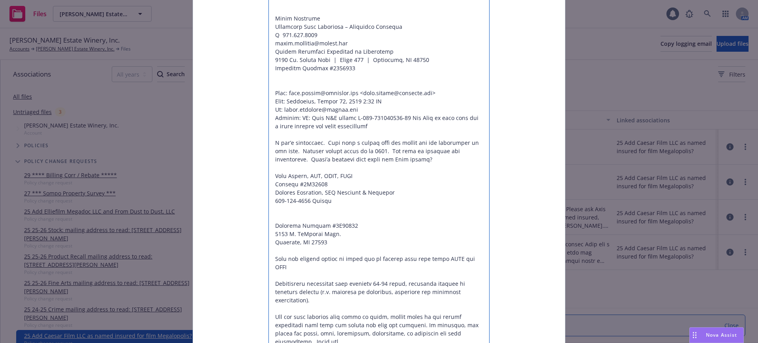
drag, startPoint x: 326, startPoint y: 151, endPoint x: 475, endPoint y: 263, distance: 186.7
click at [475, 263] on textarea at bounding box center [378, 101] width 221 height 1895
type textarea "x"
type textarea "Anu update? We are looking for coverage eff today. With the long holiday weeken…"
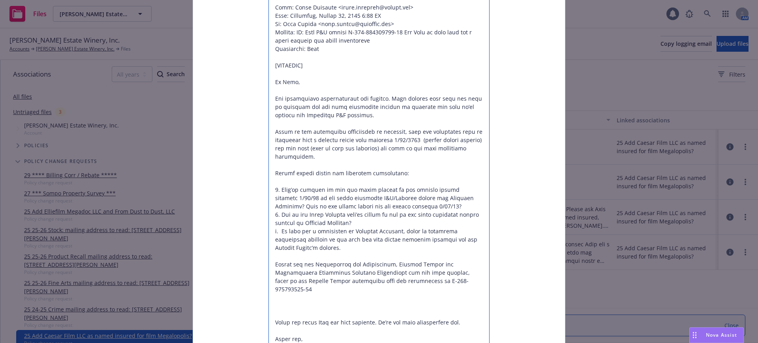
scroll to position [569, 0]
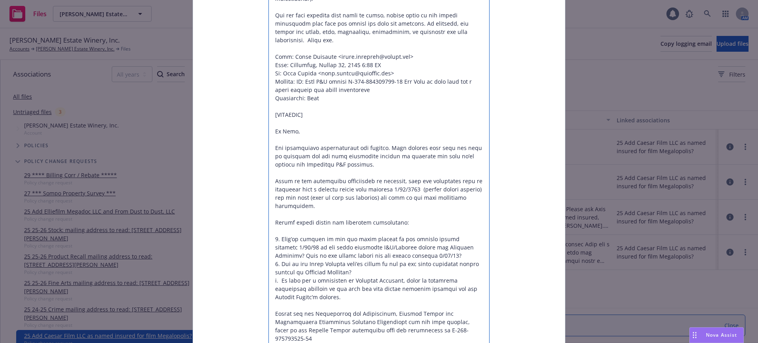
drag, startPoint x: 271, startPoint y: 73, endPoint x: 345, endPoint y: 83, distance: 74.9
type textarea "x"
type textarea "Anu update? We are looking for coverage eff today. With the long holiday weeken…"
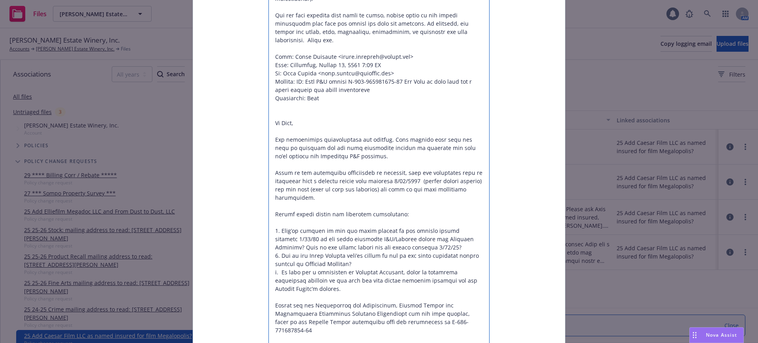
type textarea "x"
type textarea "Anu update? We are looking for coverage eff today. With the long holiday weeken…"
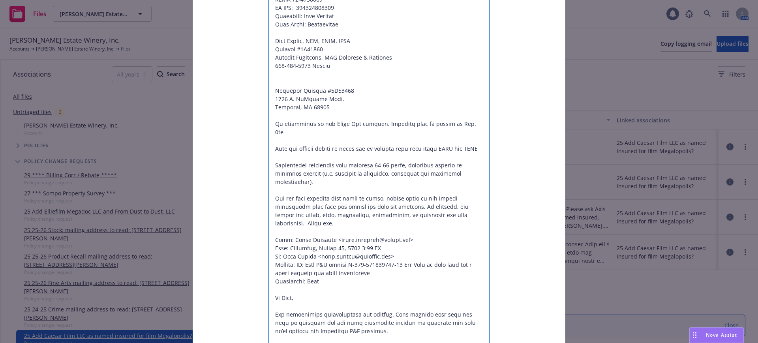
scroll to position [372, 0]
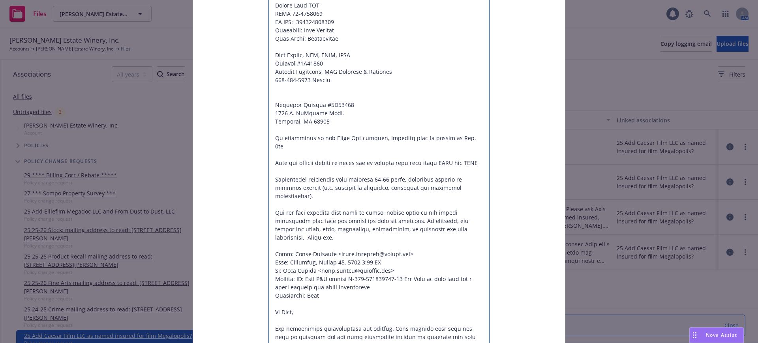
drag, startPoint x: 326, startPoint y: 63, endPoint x: 472, endPoint y: 193, distance: 196.0
type textarea "x"
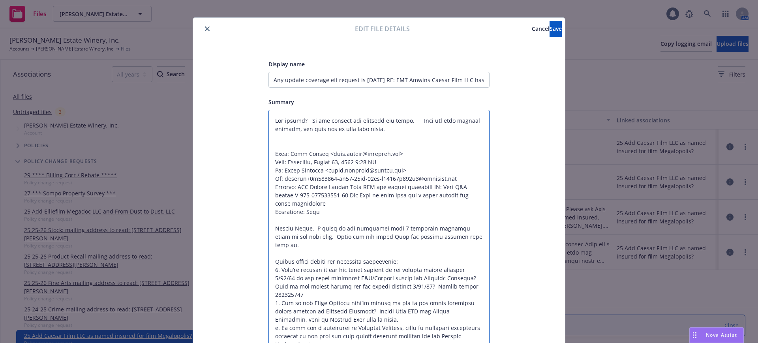
scroll to position [0, 0]
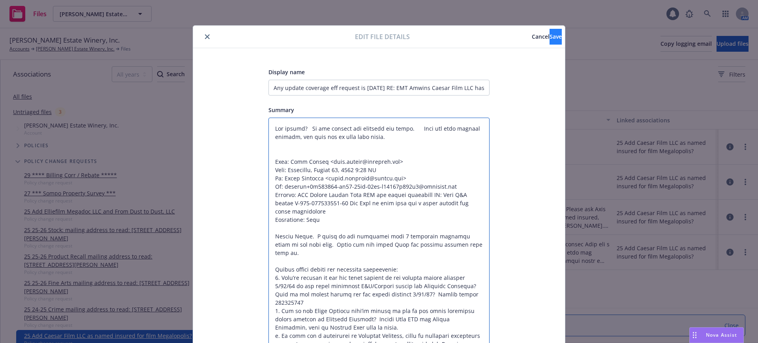
type textarea "Anu update? We are looking for coverage eff today. With the long holiday weeken…"
click at [549, 35] on span "Save" at bounding box center [555, 36] width 12 height 7
type textarea "x"
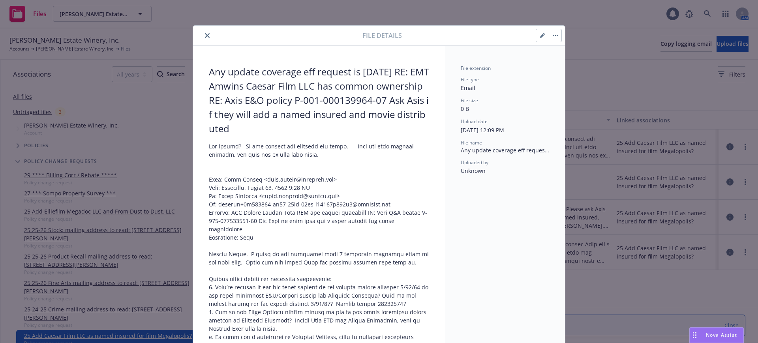
click at [205, 34] on icon "close" at bounding box center [207, 35] width 5 height 5
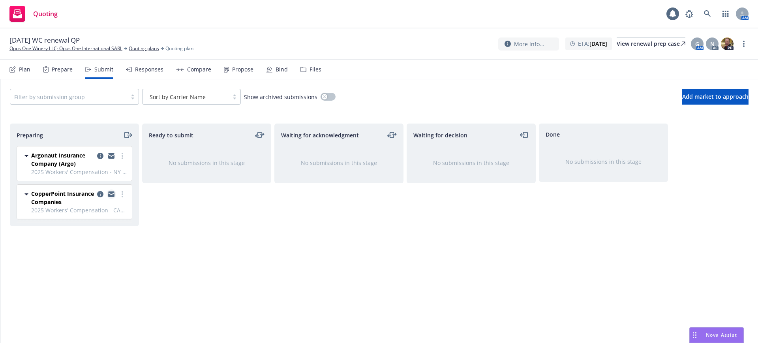
click at [111, 193] on icon "copy logging email" at bounding box center [111, 192] width 6 height 3
click at [315, 68] on div "Files" at bounding box center [315, 69] width 12 height 6
